Goal: Transaction & Acquisition: Purchase product/service

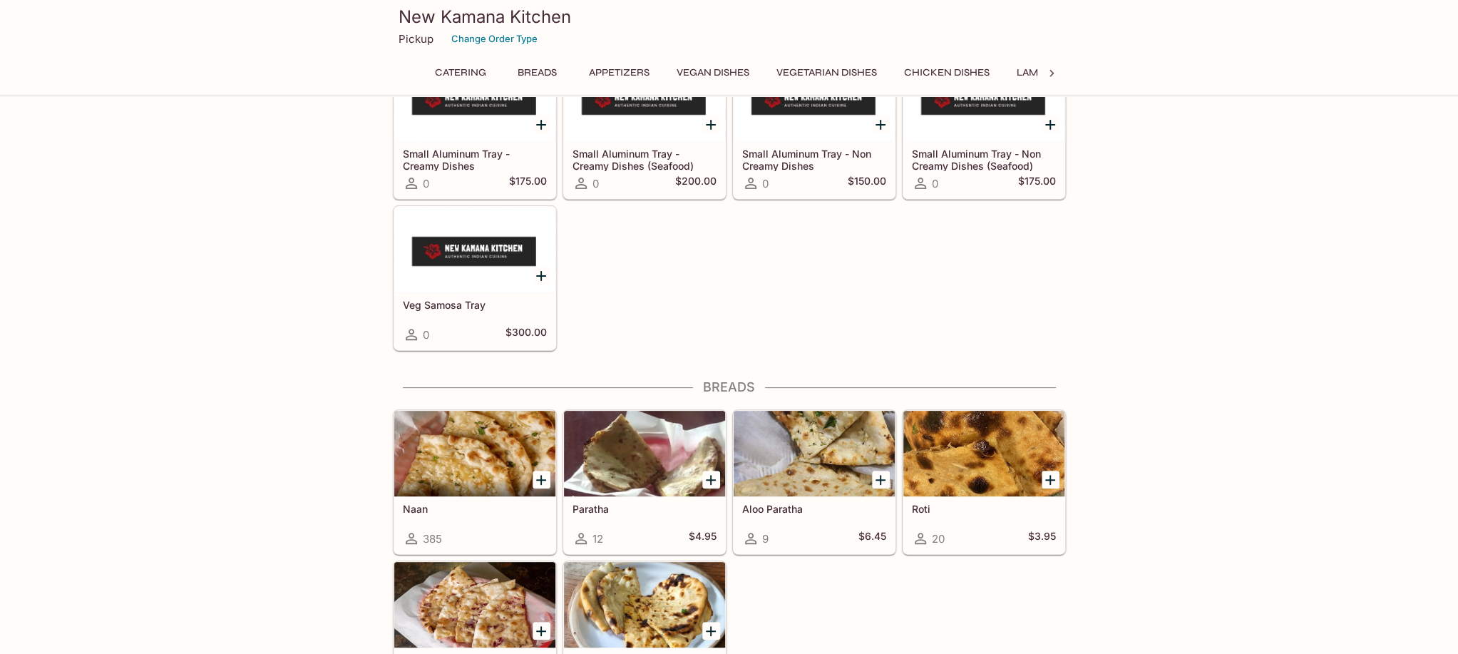
scroll to position [285, 0]
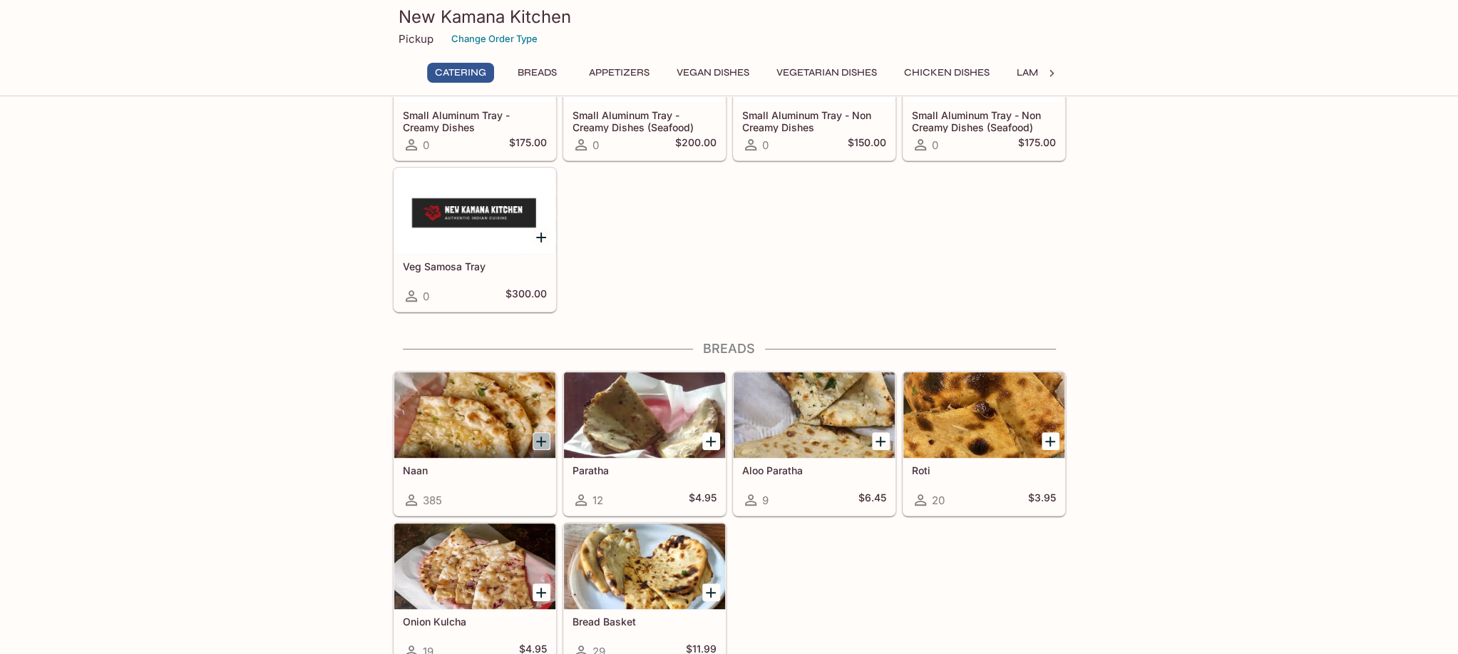
click at [545, 436] on icon "Add Naan" at bounding box center [540, 441] width 17 height 17
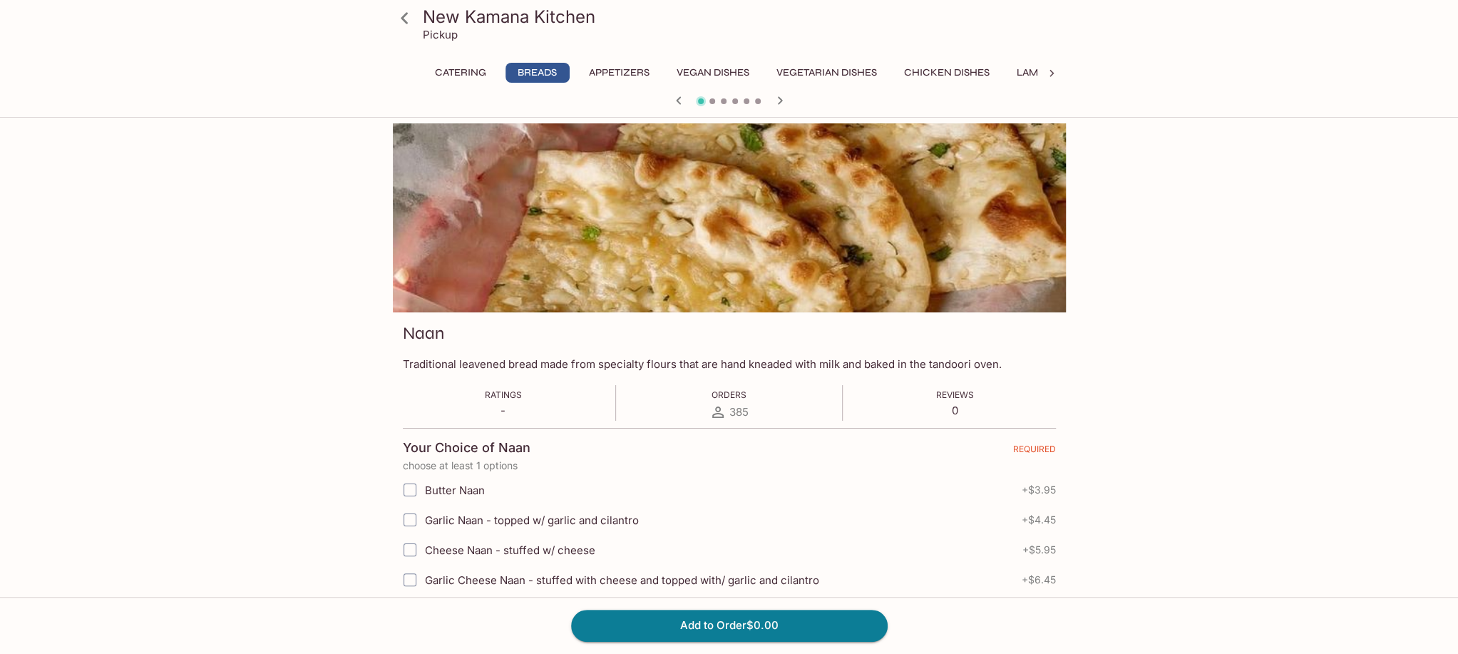
click at [458, 491] on span "Butter Naan" at bounding box center [455, 490] width 60 height 14
click at [413, 490] on input "Butter Naan" at bounding box center [410, 489] width 29 height 29
checkbox input "true"
click at [670, 627] on button "Add to Order $3.95" at bounding box center [729, 624] width 316 height 31
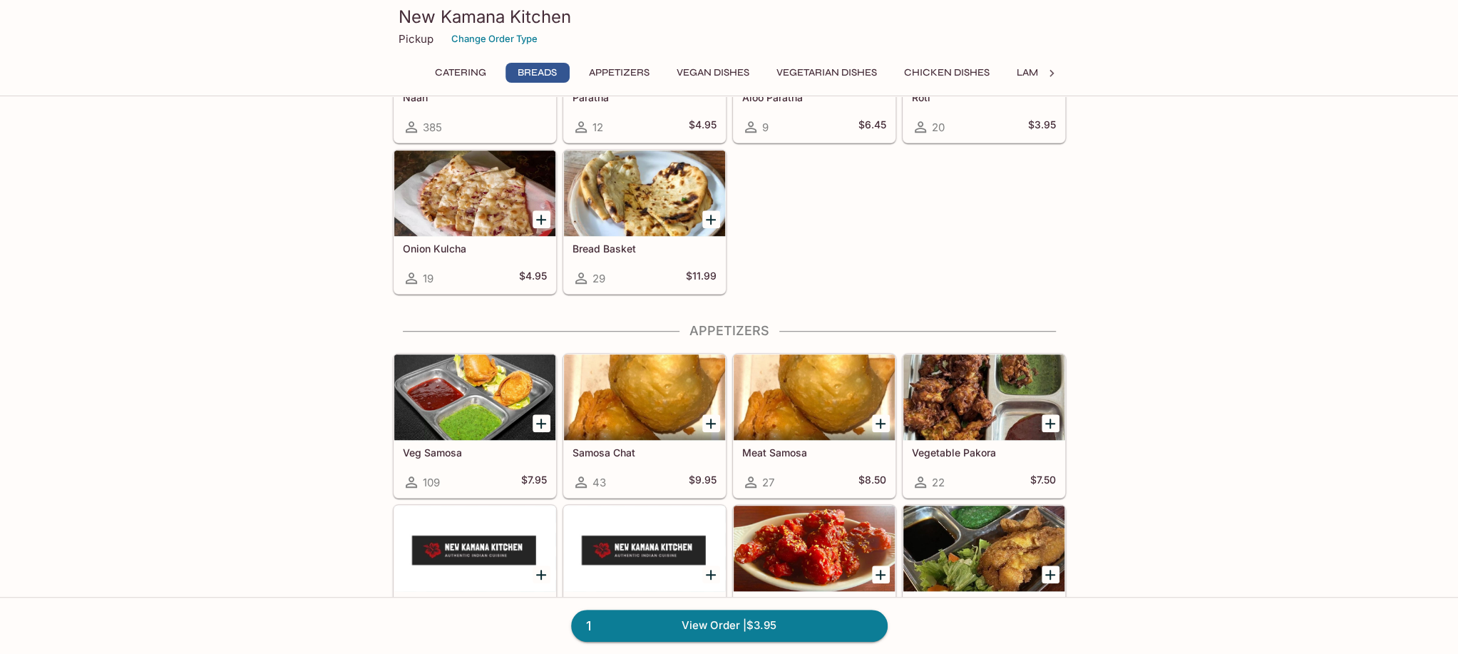
scroll to position [713, 0]
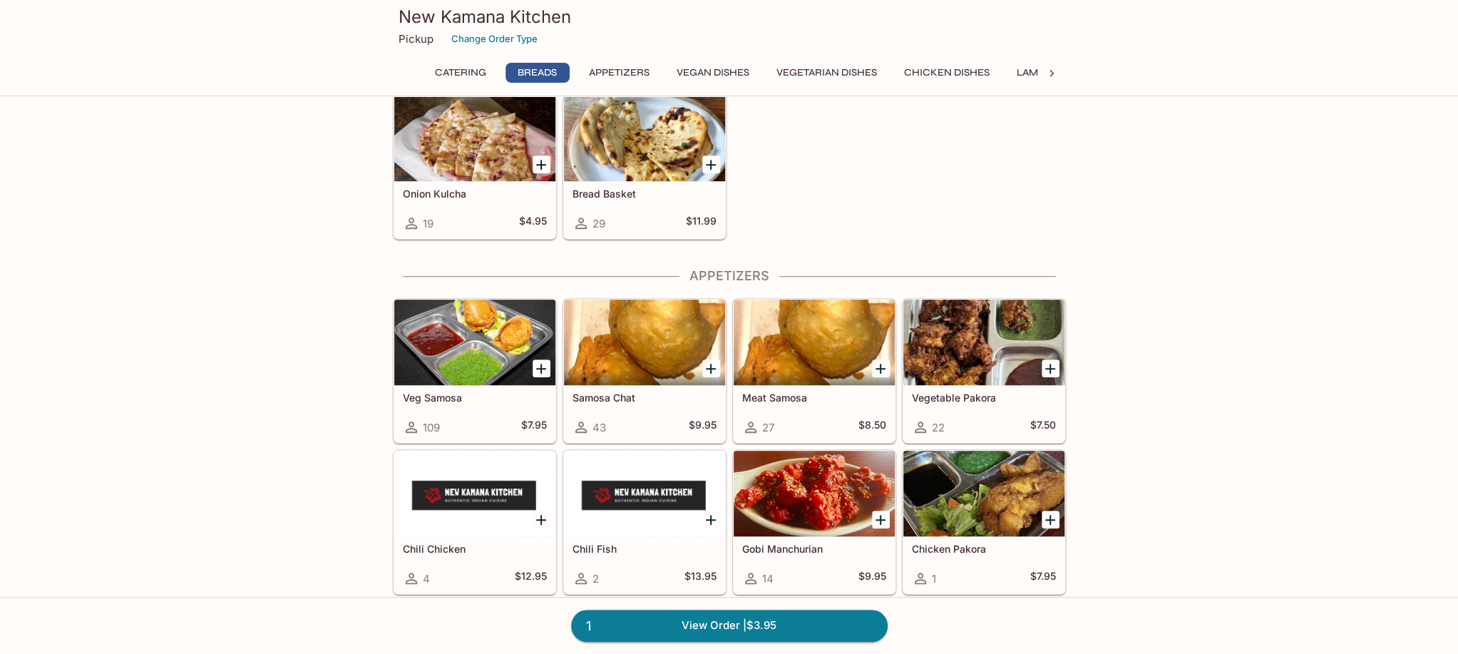
click at [537, 362] on icon "Add Veg Samosa" at bounding box center [540, 368] width 17 height 17
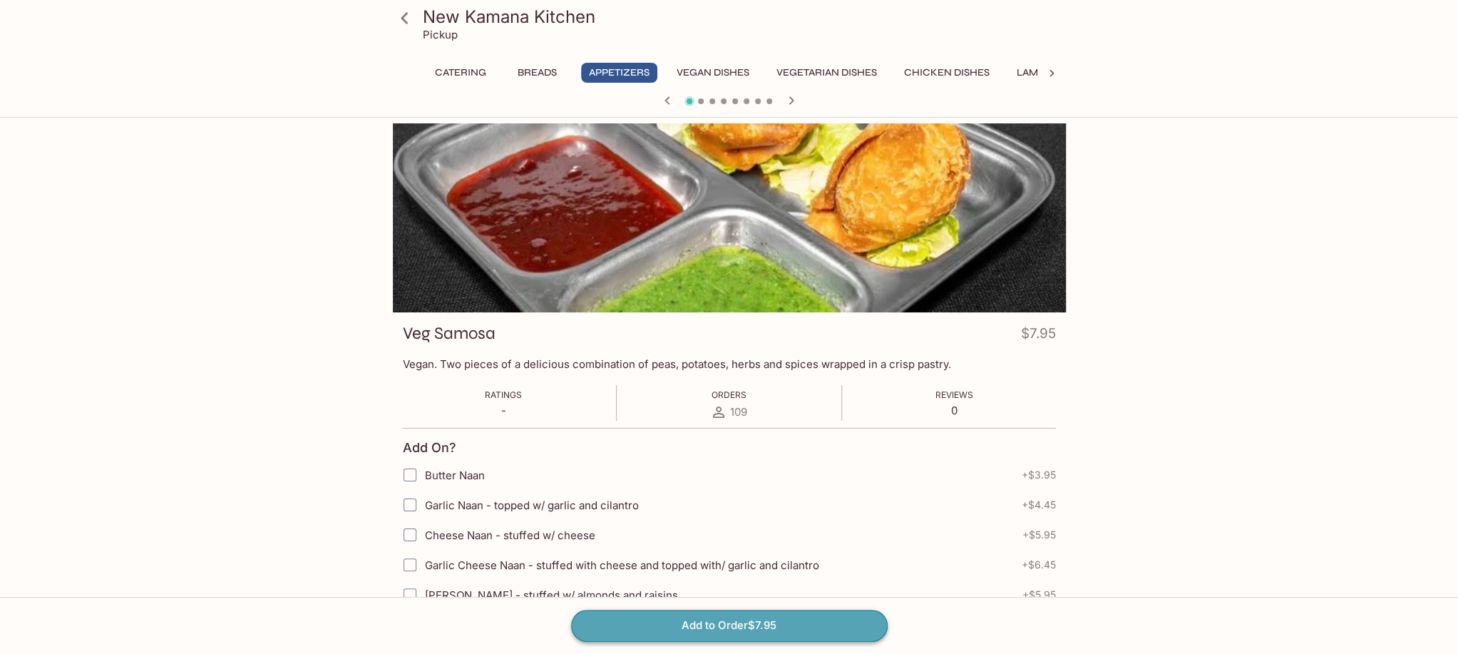
click at [680, 632] on button "Add to Order $7.95" at bounding box center [729, 624] width 316 height 31
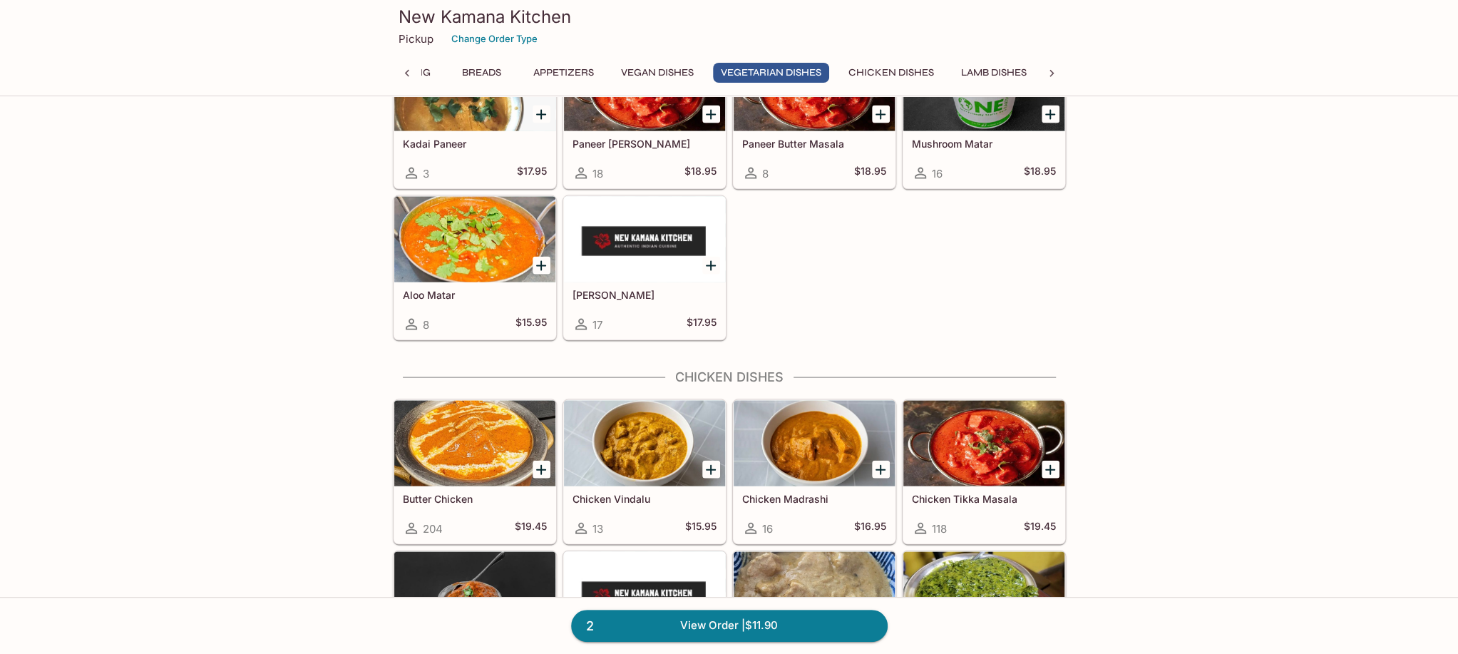
scroll to position [2424, 0]
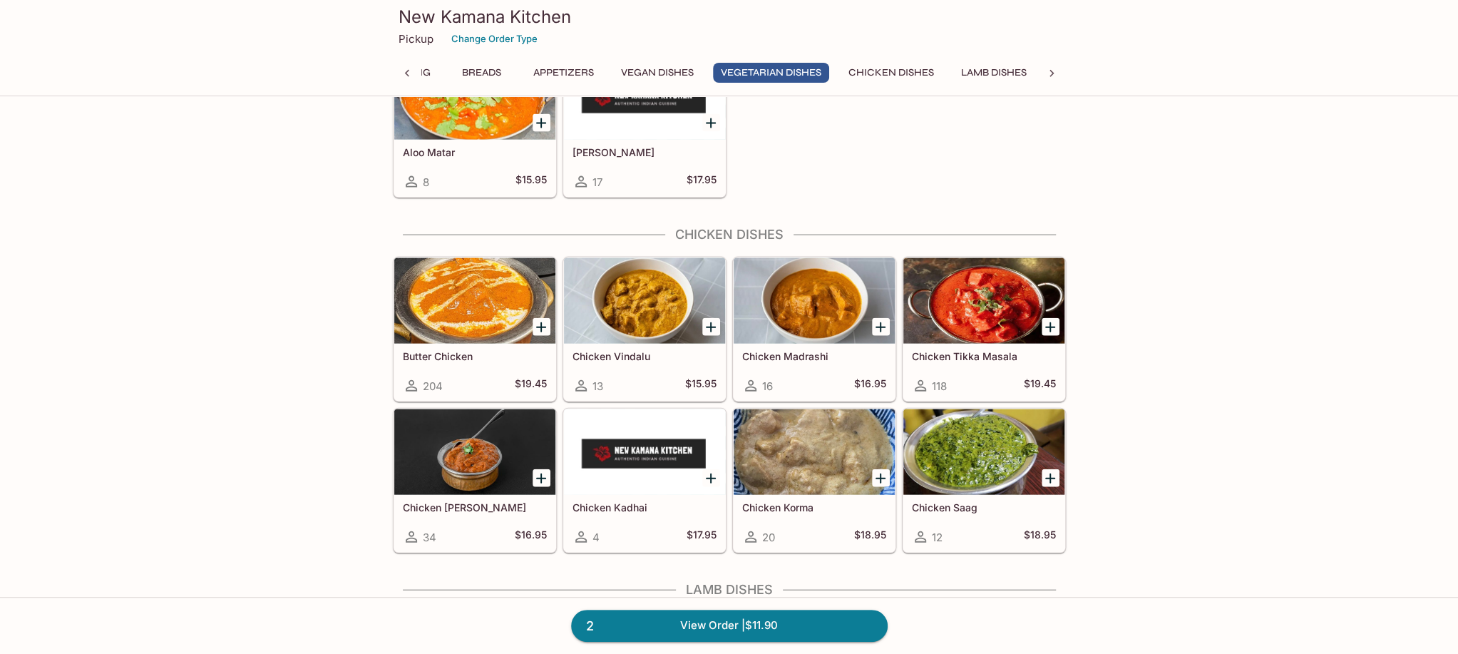
click at [540, 470] on icon "Add Chicken Curry" at bounding box center [540, 478] width 17 height 17
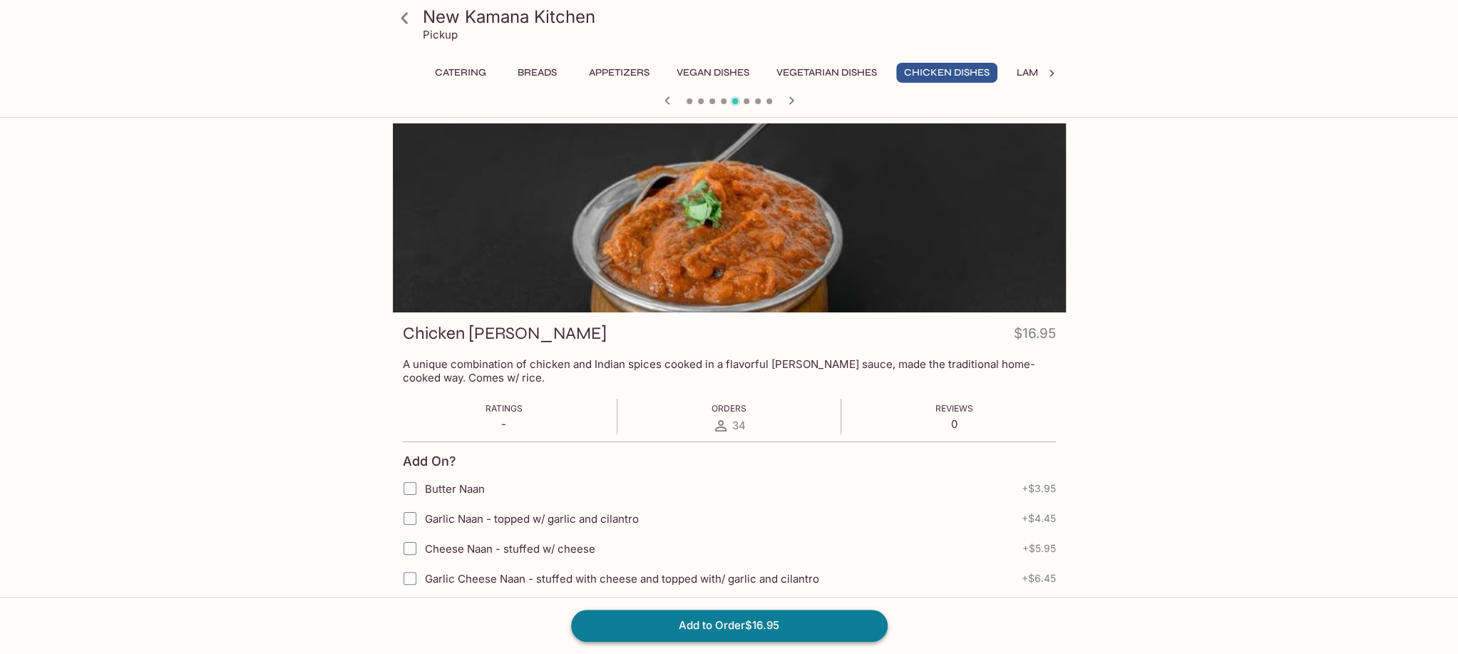
click at [817, 630] on button "Add to Order $16.95" at bounding box center [729, 624] width 316 height 31
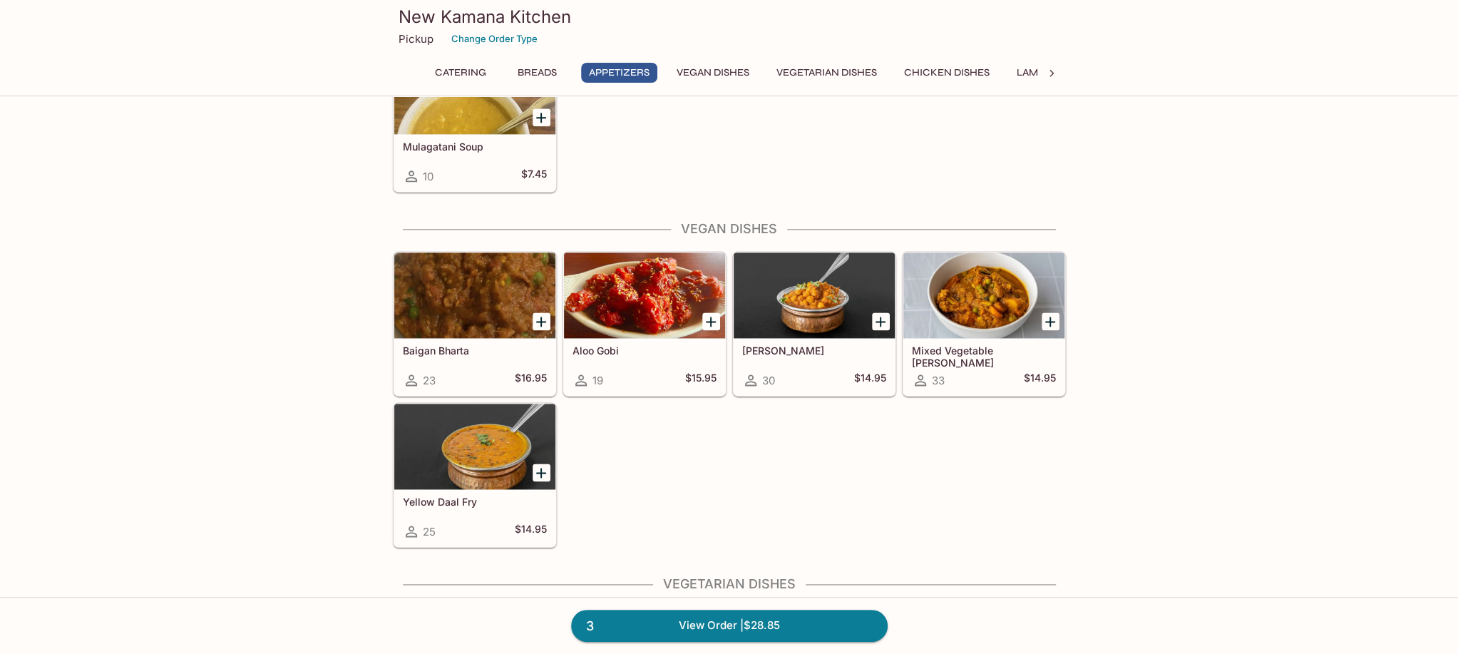
scroll to position [1497, 0]
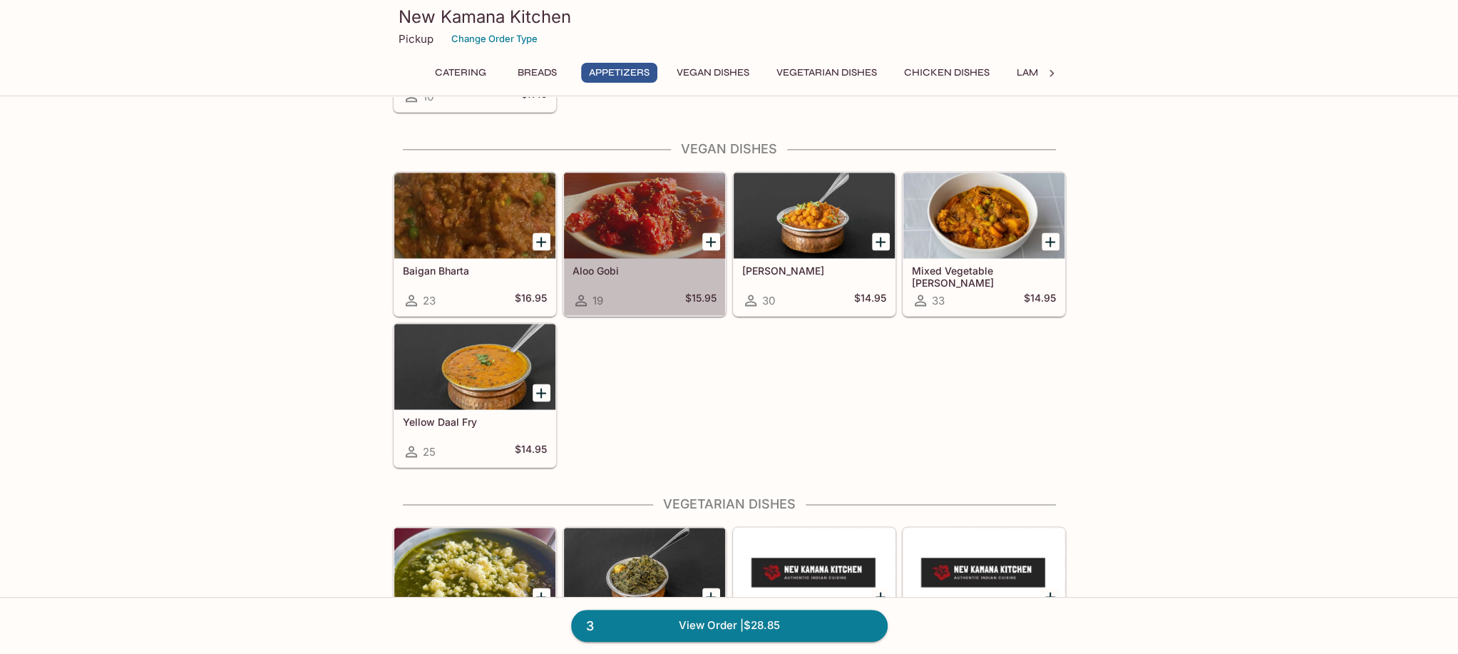
click at [637, 218] on div at bounding box center [644, 215] width 161 height 86
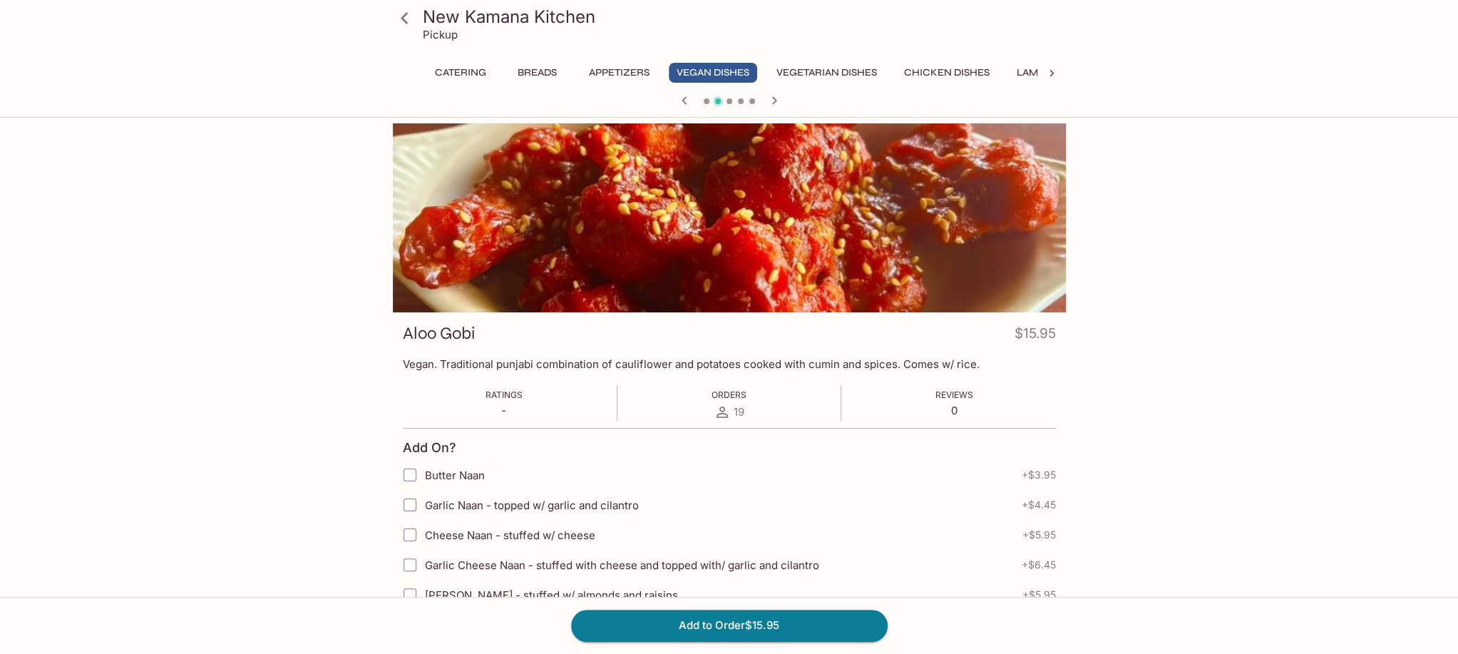
click at [486, 17] on h3 "New Kamana Kitchen" at bounding box center [741, 17] width 637 height 22
click at [409, 23] on icon at bounding box center [404, 18] width 25 height 25
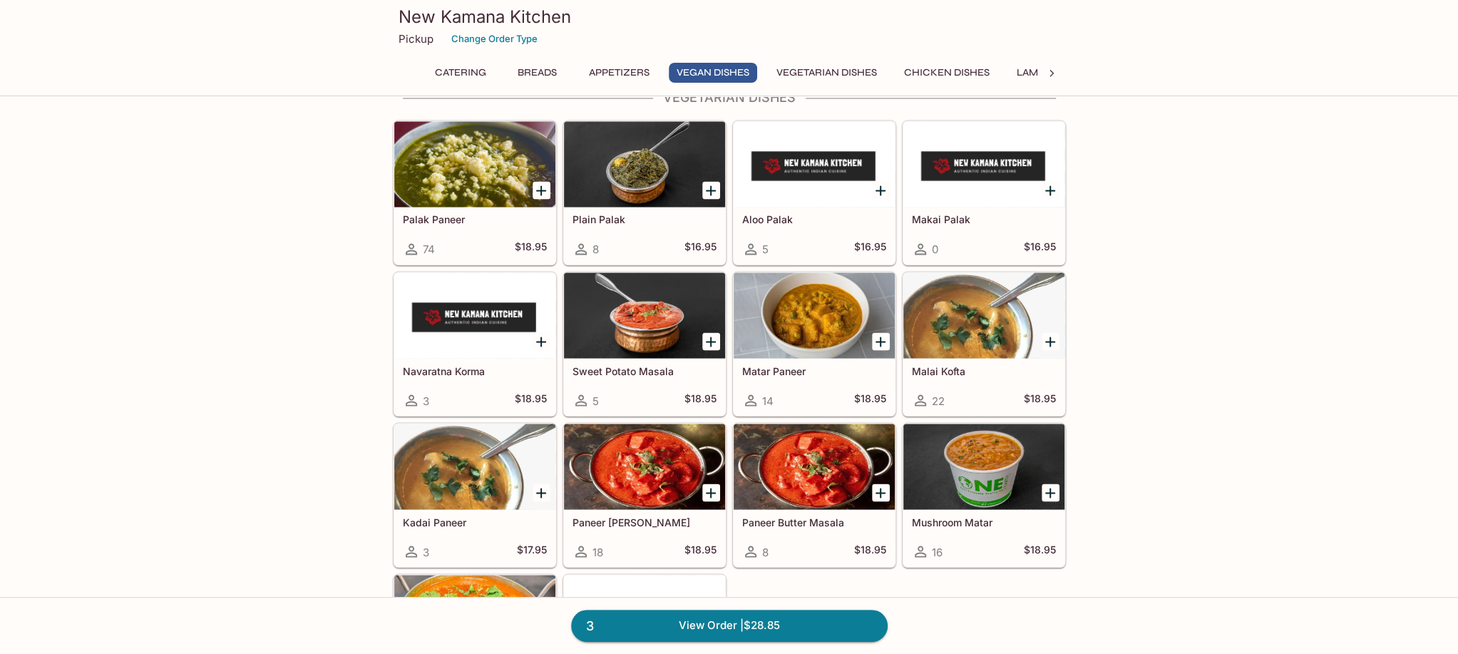
scroll to position [1925, 0]
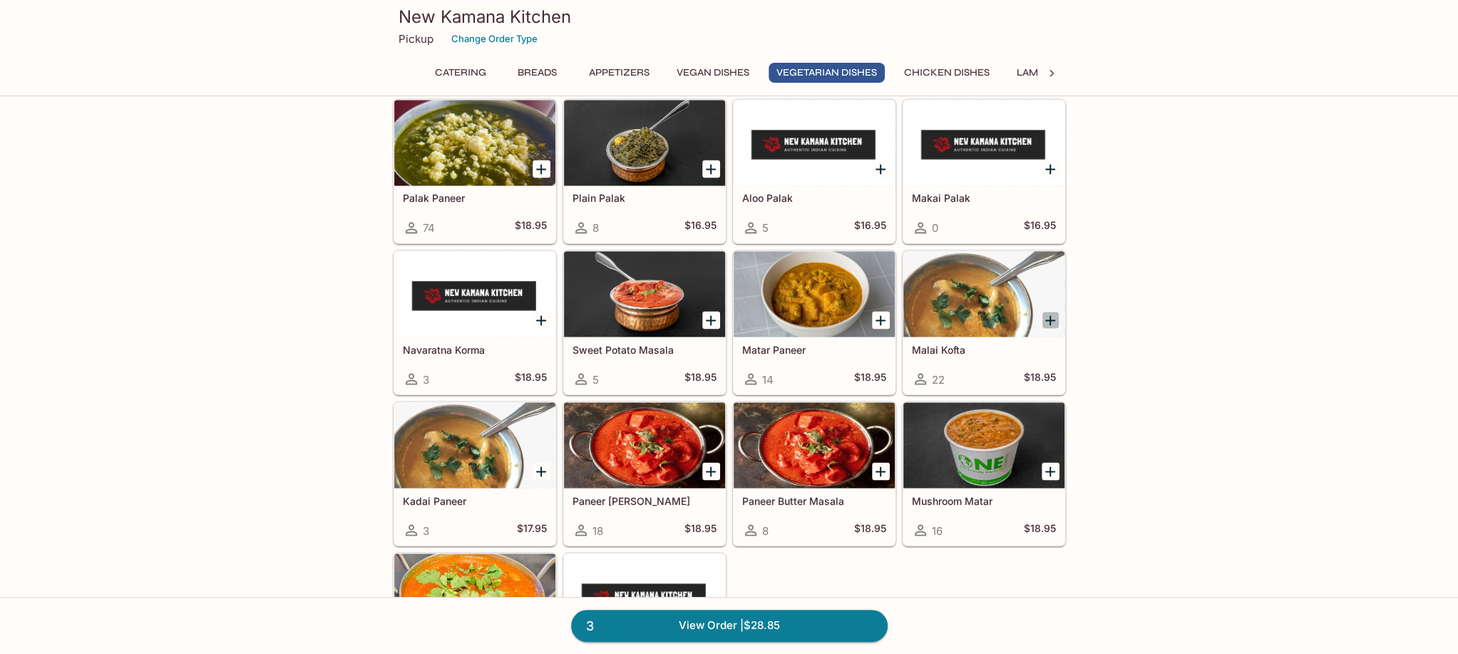
click at [1043, 311] on icon "Add Malai Kofta" at bounding box center [1049, 319] width 17 height 17
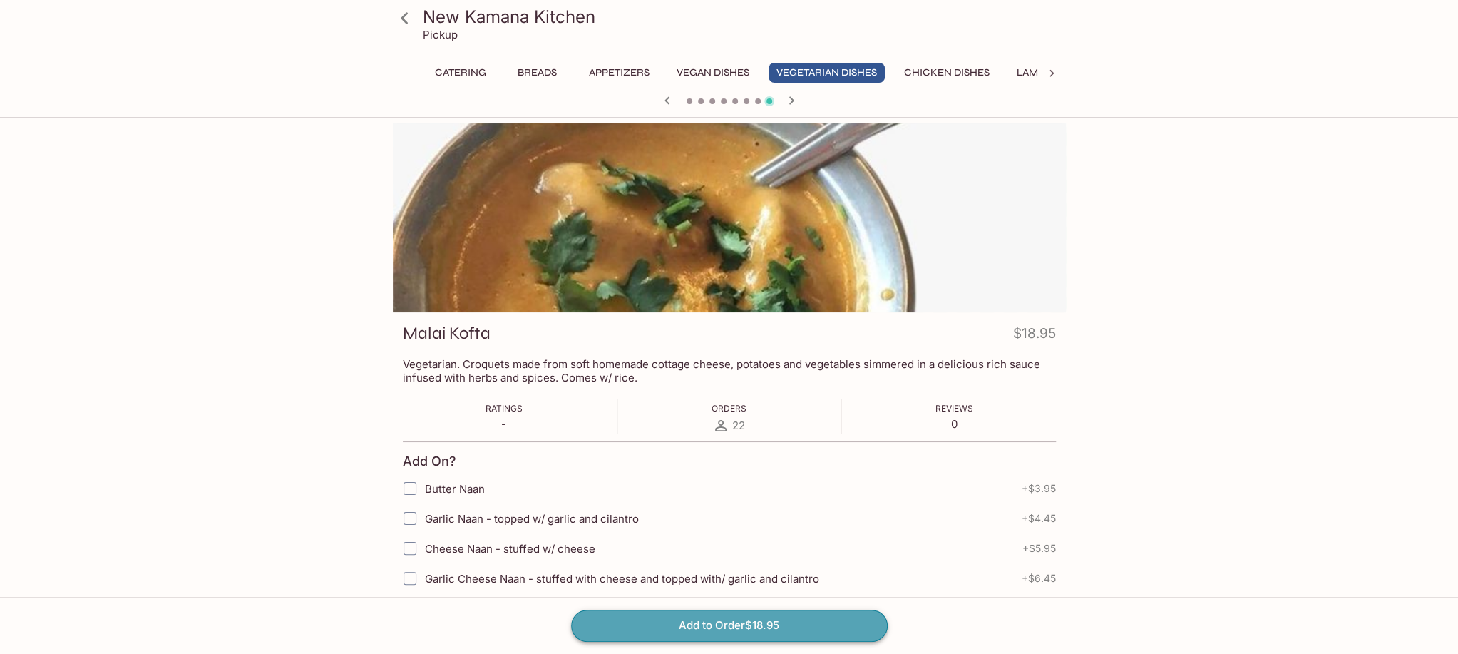
click at [746, 629] on button "Add to Order $18.95" at bounding box center [729, 624] width 316 height 31
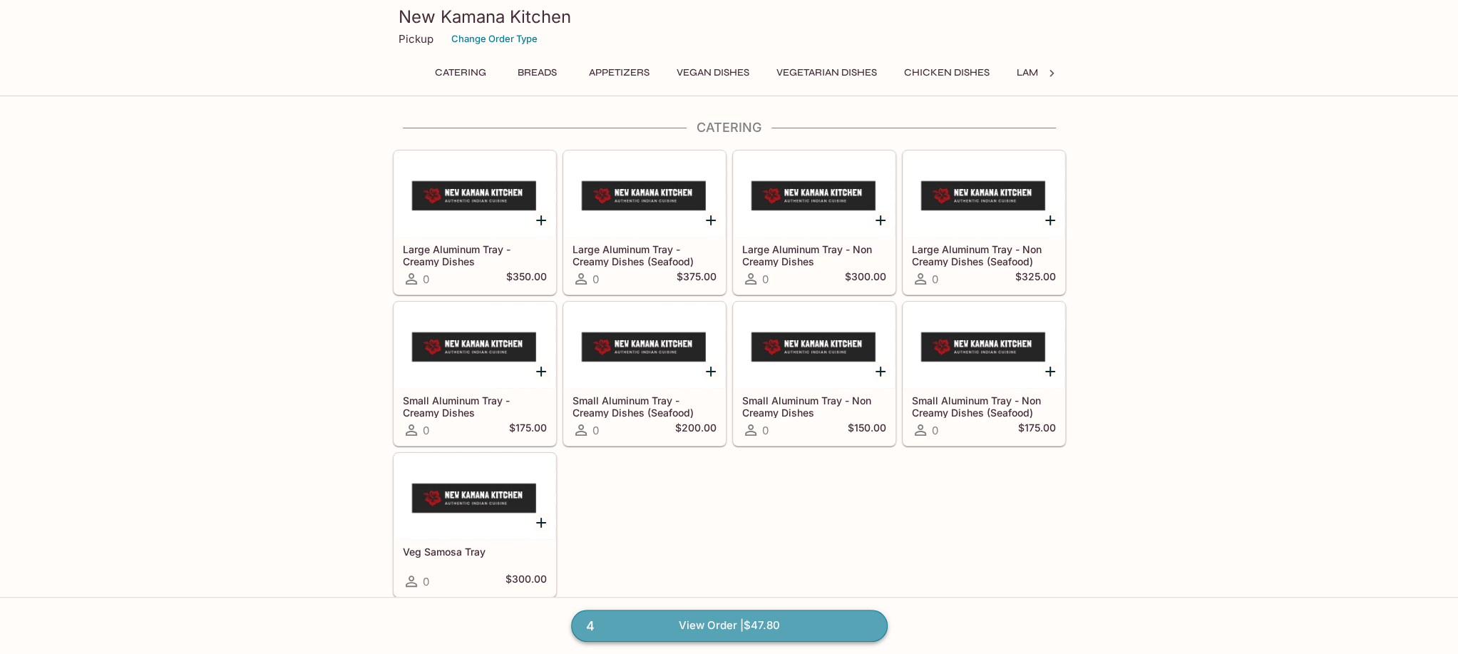
click at [723, 634] on link "4 View Order | $47.80" at bounding box center [729, 624] width 316 height 31
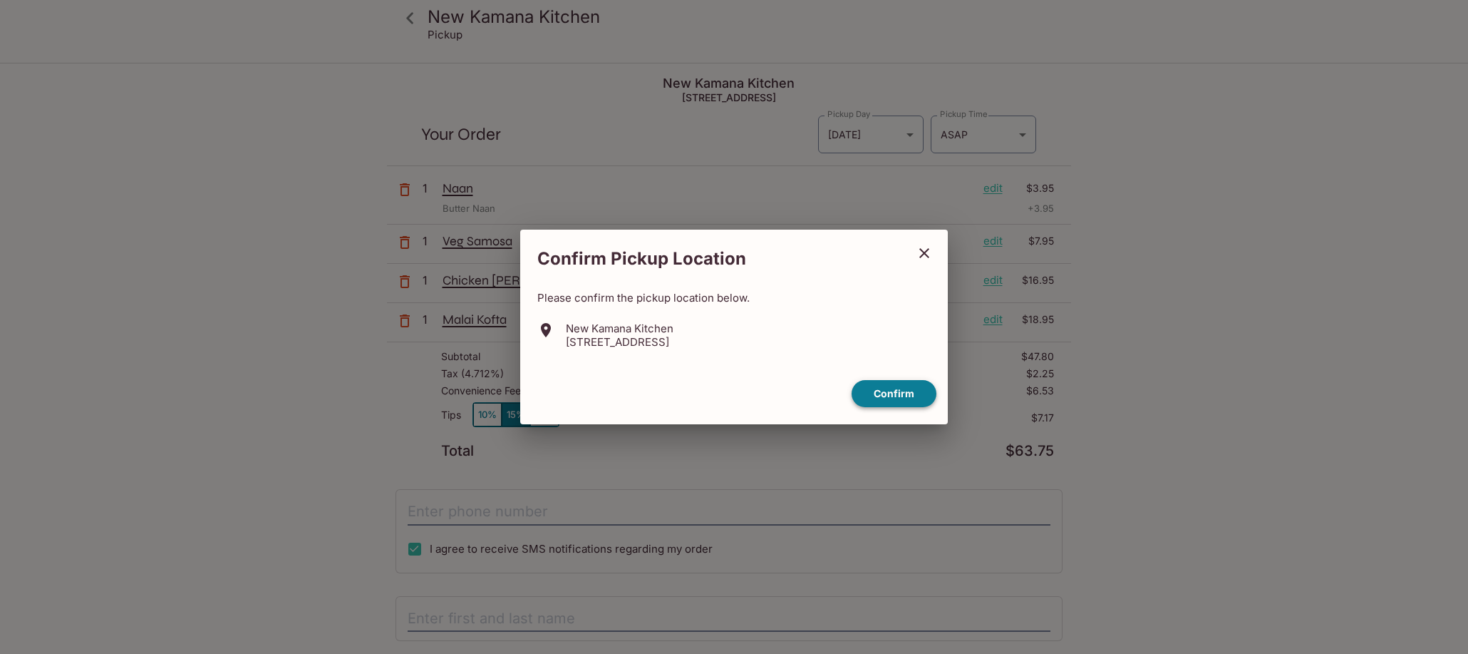
click at [898, 397] on button "Confirm" at bounding box center [894, 394] width 85 height 28
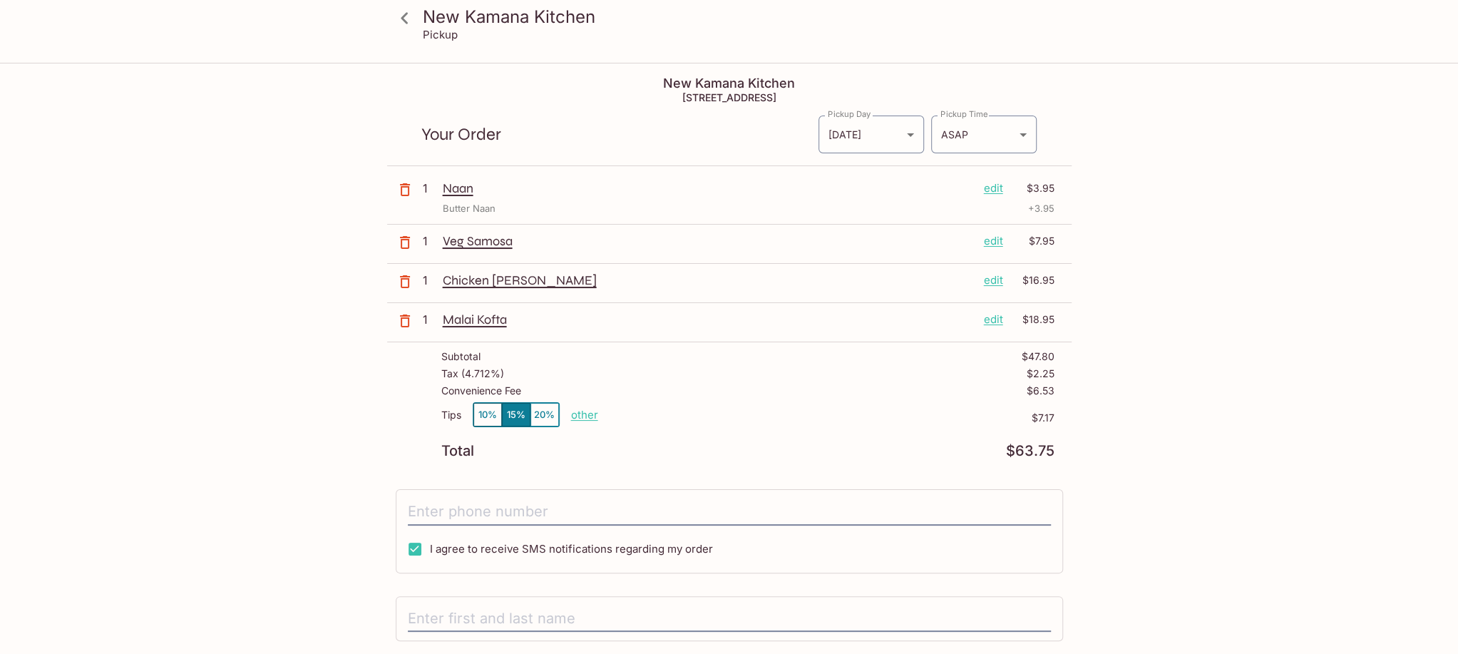
click at [483, 418] on button "10%" at bounding box center [487, 415] width 29 height 24
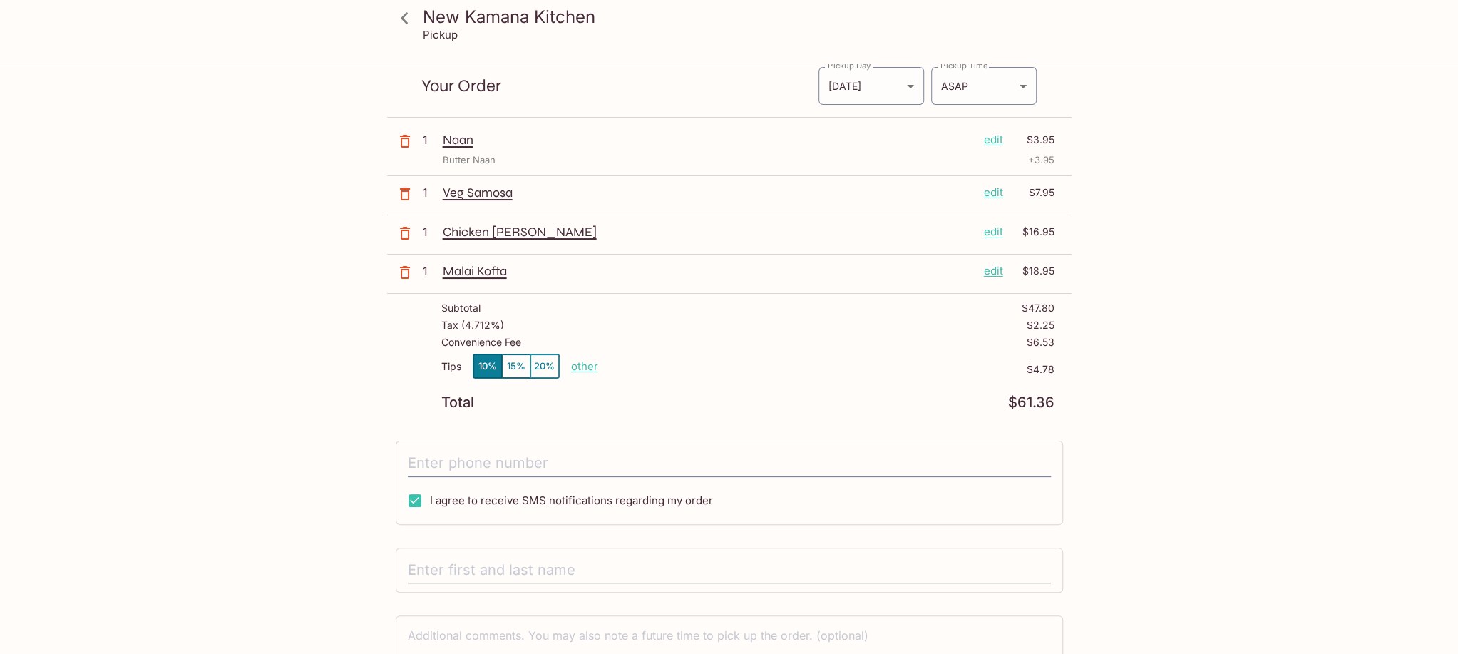
scroll to position [137, 0]
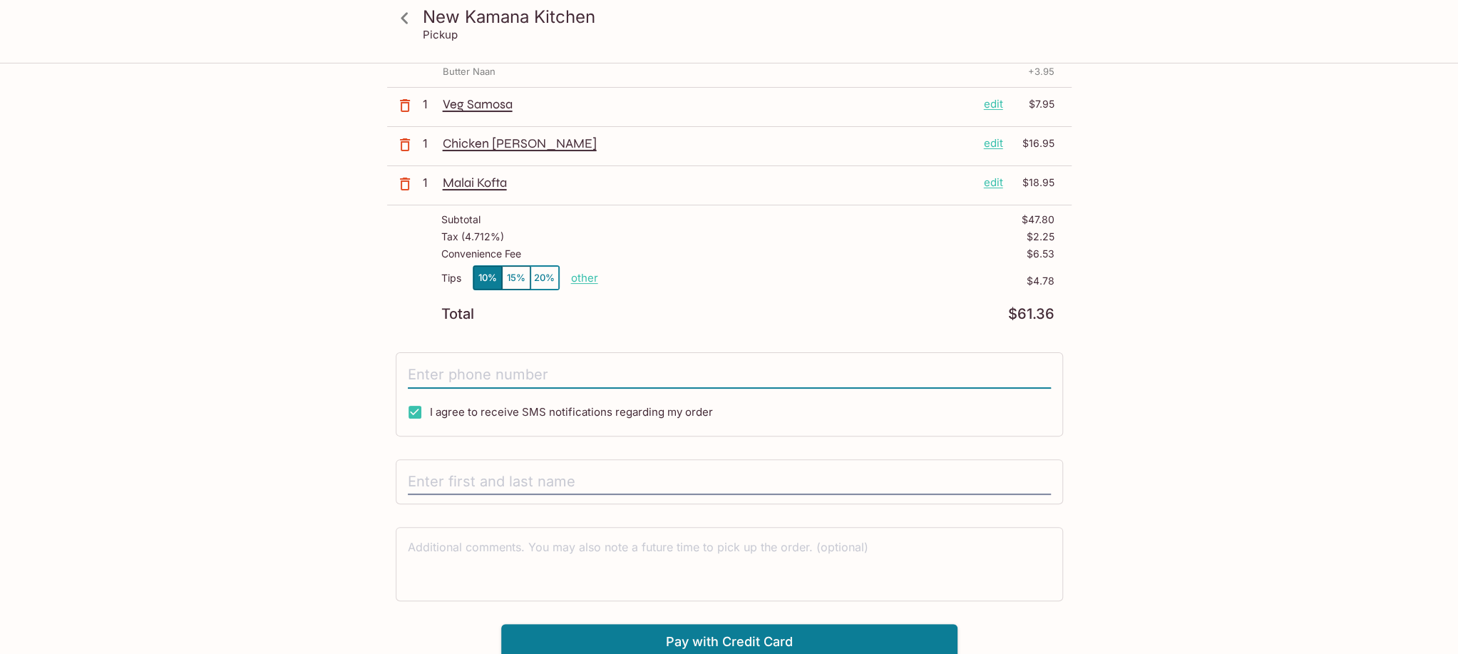
click at [566, 371] on input "tel" at bounding box center [729, 374] width 643 height 27
type input "[PHONE_NUMBER]"
click at [534, 478] on input "text" at bounding box center [729, 481] width 643 height 27
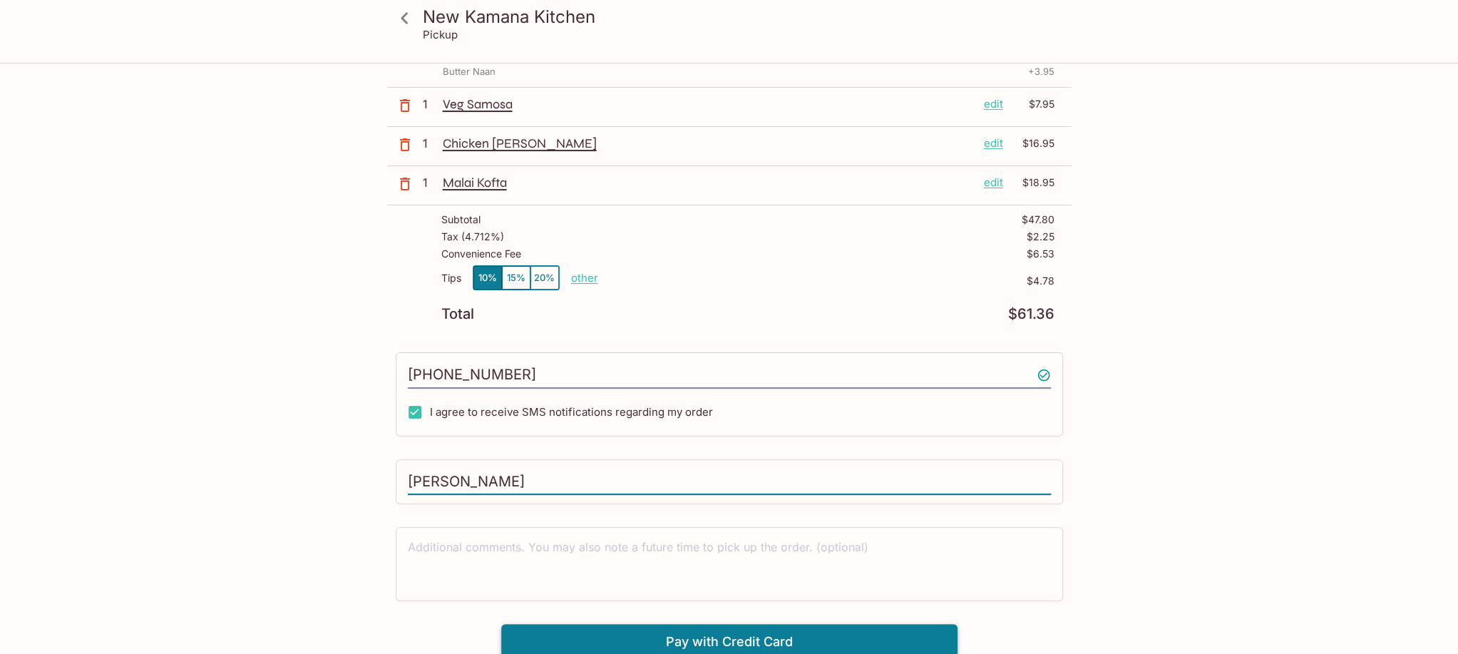
type input "[PERSON_NAME]"
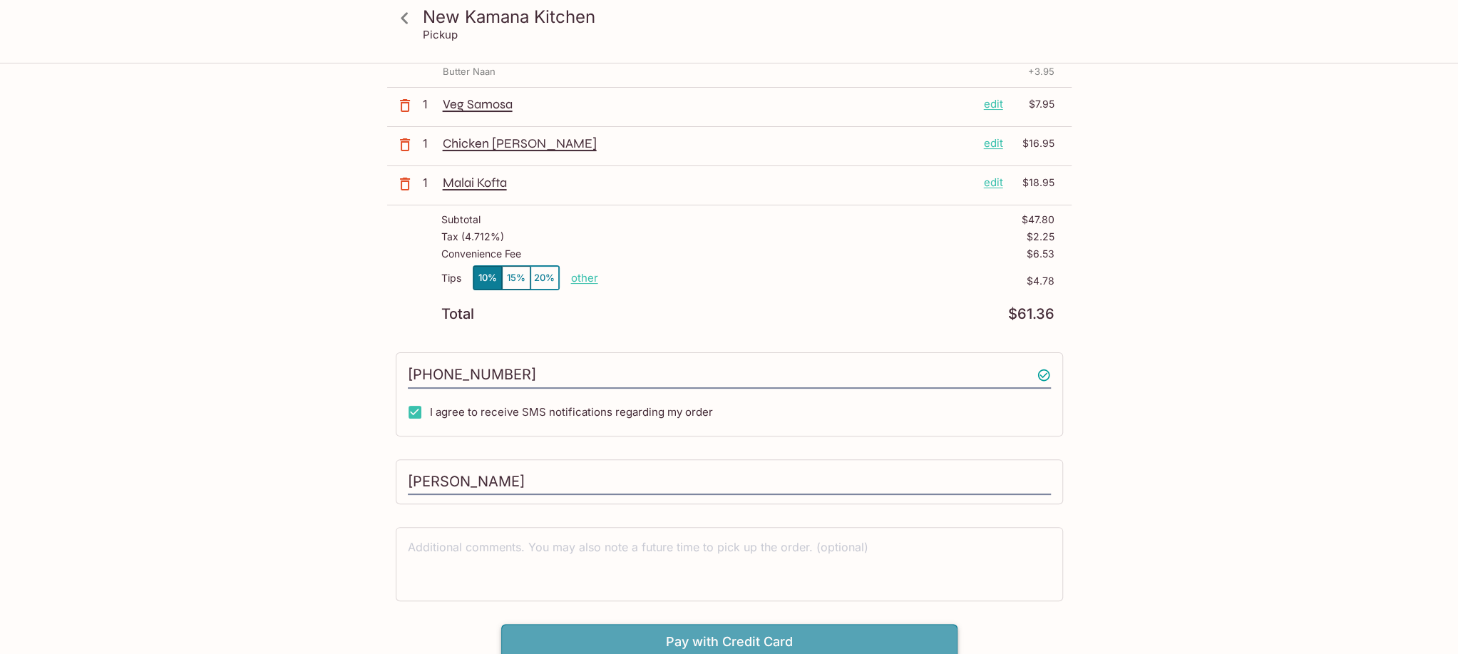
click at [596, 627] on button "Pay with Credit Card" at bounding box center [729, 642] width 456 height 36
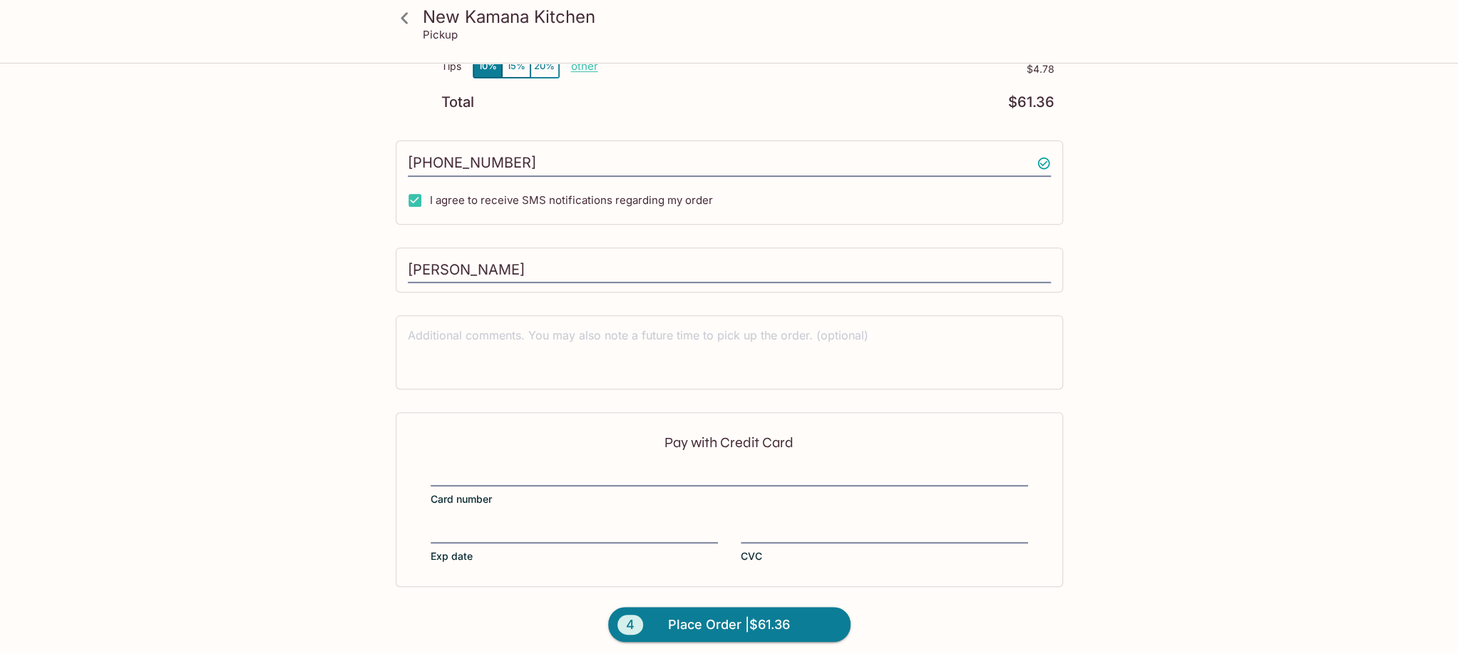
scroll to position [351, 0]
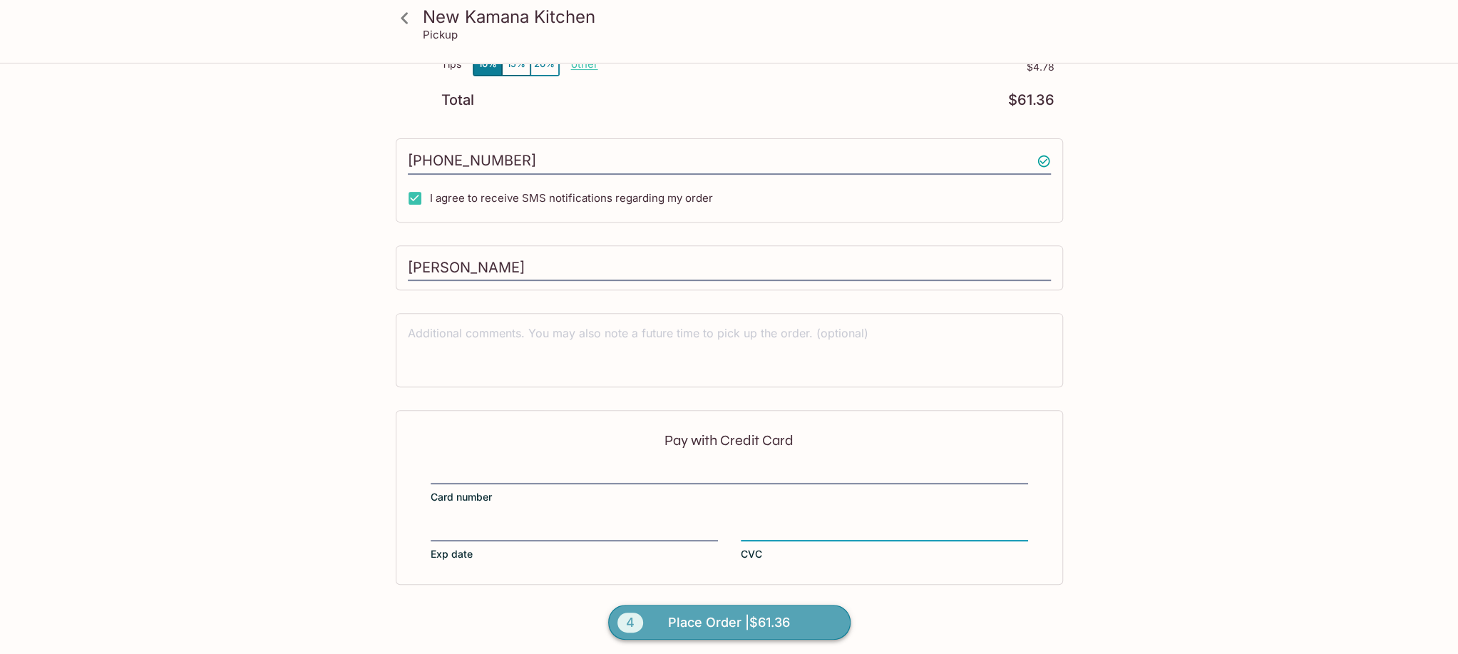
click at [758, 623] on span "Place Order | $61.36" at bounding box center [729, 622] width 122 height 23
